Goal: Find specific page/section: Find specific page/section

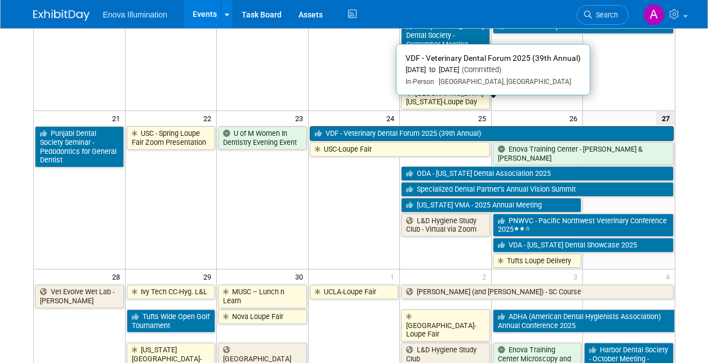
click at [355, 126] on link "VDF - Veterinary Dental Forum 2025 (39th Annual)" at bounding box center [492, 133] width 364 height 15
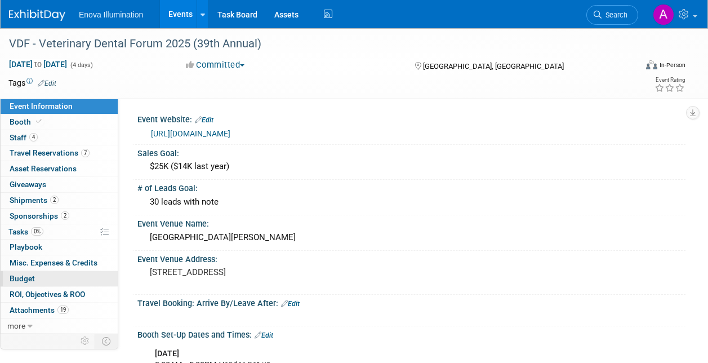
click at [42, 278] on link "Budget" at bounding box center [59, 278] width 117 height 15
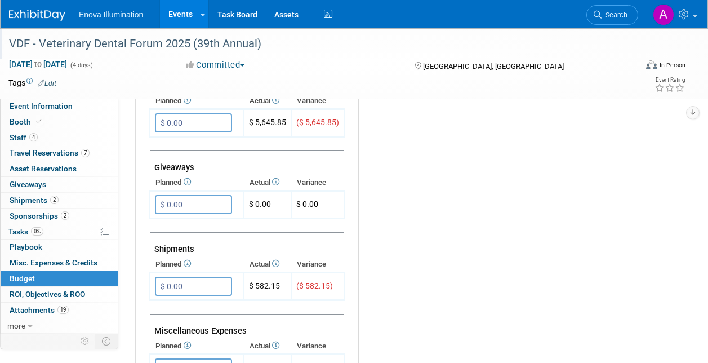
scroll to position [451, 0]
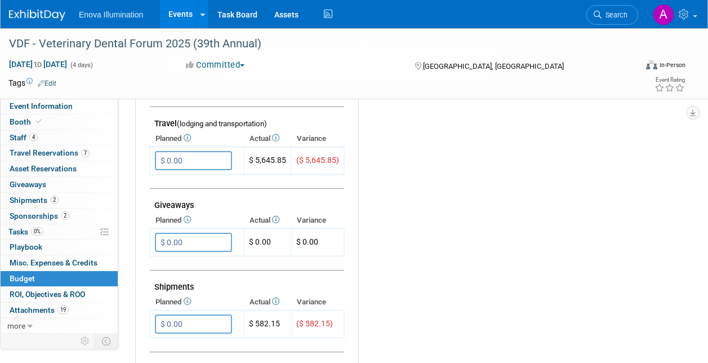
click at [25, 16] on img at bounding box center [37, 15] width 56 height 11
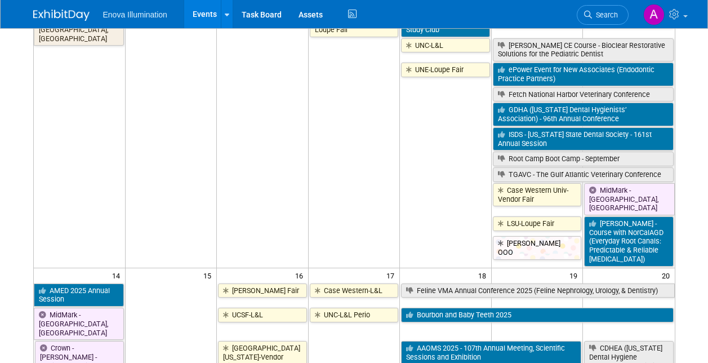
scroll to position [394, 0]
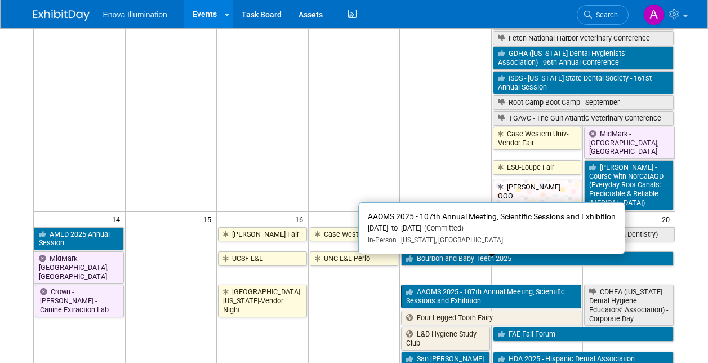
click at [456, 284] on link "AAOMS 2025 - 107th Annual Meeting, Scientific Sessions and Exhibition" at bounding box center [491, 295] width 180 height 23
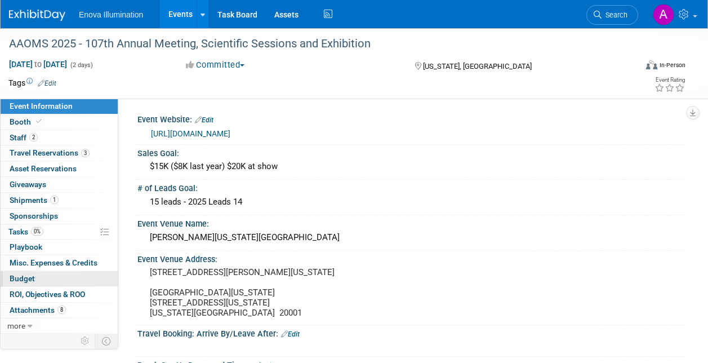
click at [56, 277] on link "Budget" at bounding box center [59, 278] width 117 height 15
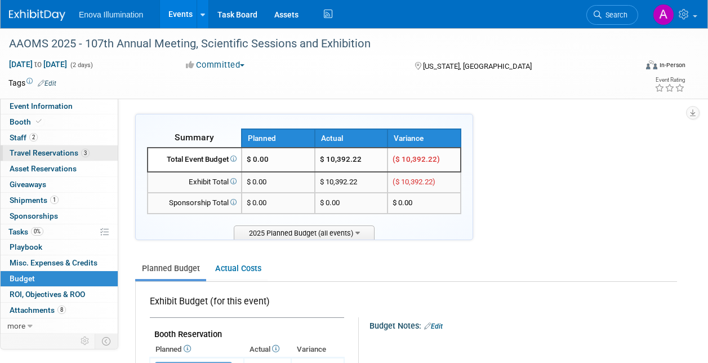
click at [57, 154] on span "Travel Reservations 3" at bounding box center [50, 152] width 80 height 9
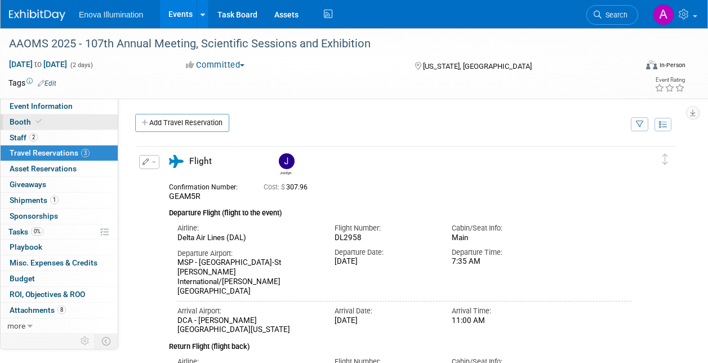
click at [61, 119] on link "Booth" at bounding box center [59, 121] width 117 height 15
